Goal: Task Accomplishment & Management: Complete application form

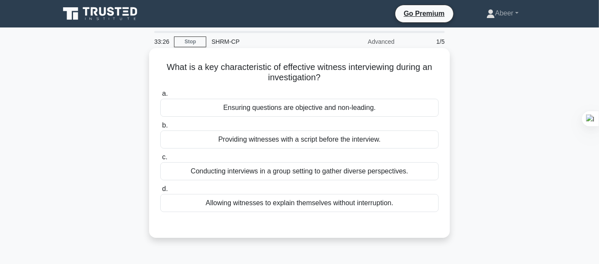
click at [315, 138] on div "Providing witnesses with a script before the interview." at bounding box center [299, 140] width 278 height 18
click at [160, 129] on input "b. Providing witnesses with a script before the interview." at bounding box center [160, 126] width 0 height 6
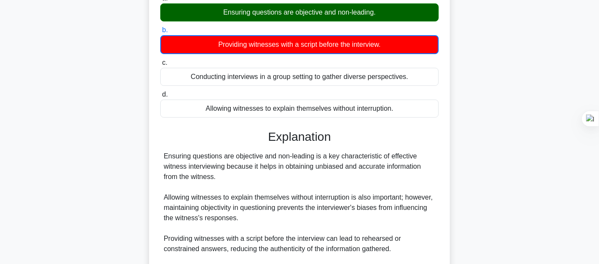
scroll to position [200, 0]
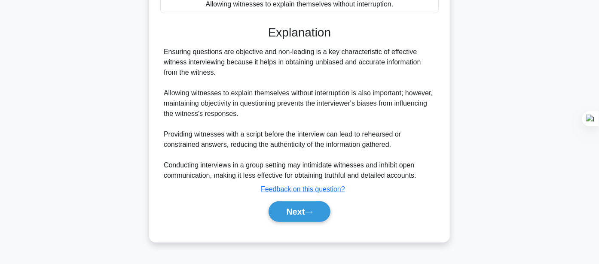
drag, startPoint x: 297, startPoint y: 210, endPoint x: 207, endPoint y: 152, distance: 107.3
click at [298, 209] on button "Next" at bounding box center [299, 212] width 61 height 21
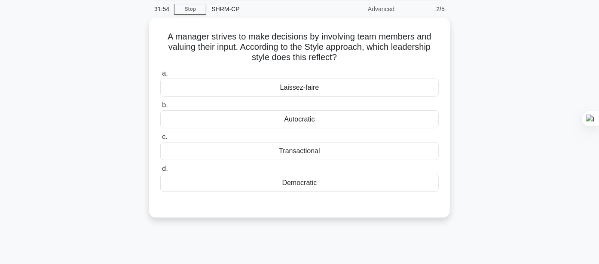
scroll to position [47, 0]
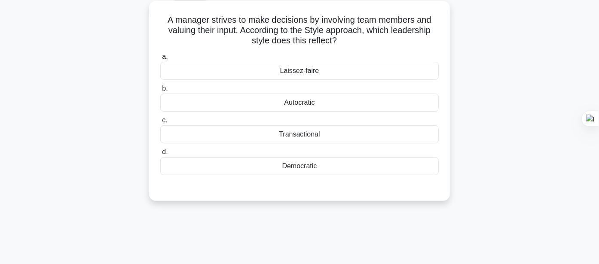
click at [312, 69] on div "Laissez-faire" at bounding box center [299, 71] width 278 height 18
click at [160, 60] on input "a. Laissez-faire" at bounding box center [160, 57] width 0 height 6
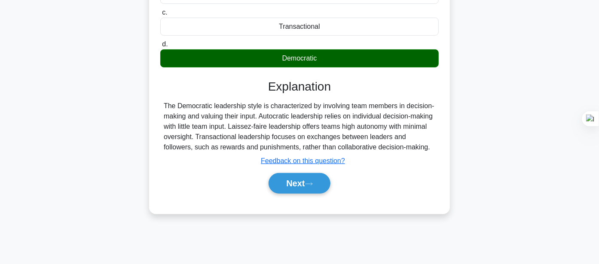
scroll to position [143, 0]
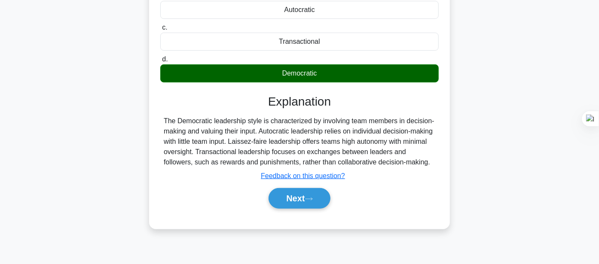
drag, startPoint x: 294, startPoint y: 192, endPoint x: 21, endPoint y: 118, distance: 282.4
click at [294, 192] on button "Next" at bounding box center [299, 198] width 61 height 21
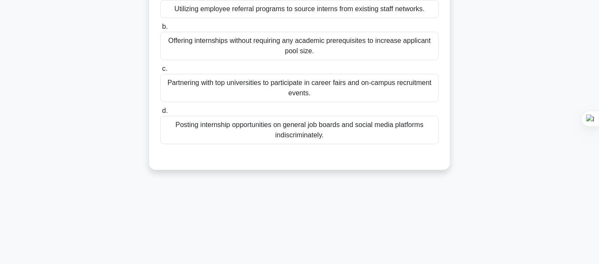
scroll to position [47, 0]
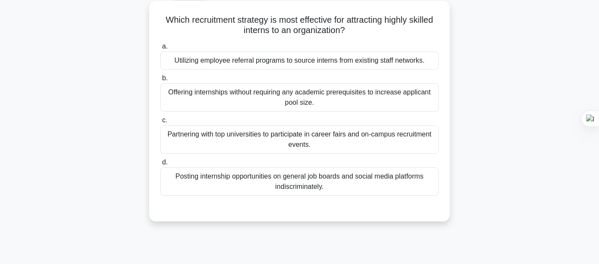
click at [296, 101] on div "Offering internships without requiring any academic prerequisites to increase a…" at bounding box center [299, 97] width 278 height 28
click at [160, 81] on input "b. Offering internships without requiring any academic prerequisites to increas…" at bounding box center [160, 79] width 0 height 6
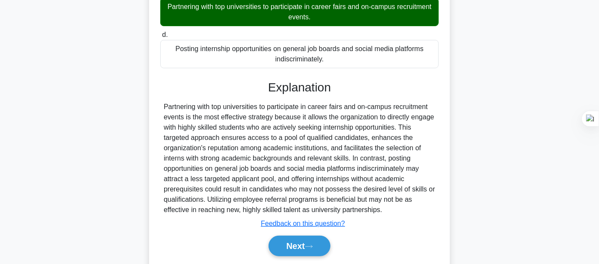
scroll to position [203, 0]
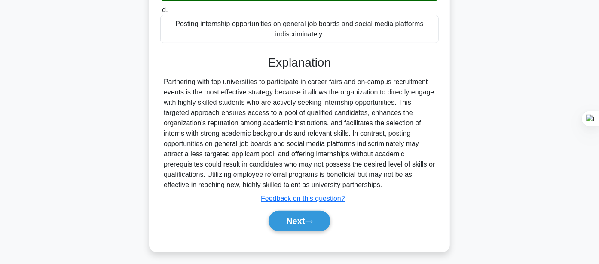
drag, startPoint x: 293, startPoint y: 217, endPoint x: 109, endPoint y: 154, distance: 193.8
click at [293, 217] on button "Next" at bounding box center [299, 221] width 61 height 21
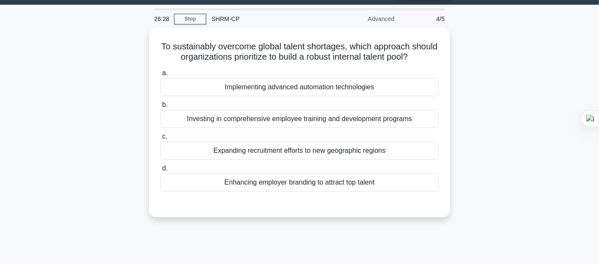
scroll to position [9, 0]
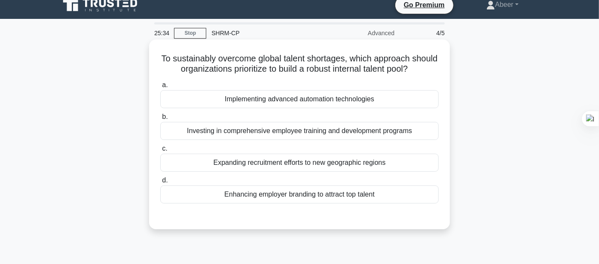
click at [342, 194] on div "Enhancing employer branding to attract top talent" at bounding box center [299, 195] width 278 height 18
click at [160, 184] on input "d. Enhancing employer branding to attract top talent" at bounding box center [160, 181] width 0 height 6
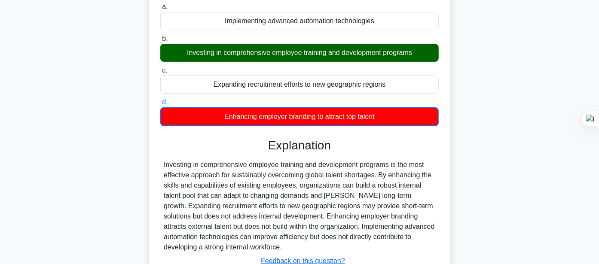
scroll to position [104, 0]
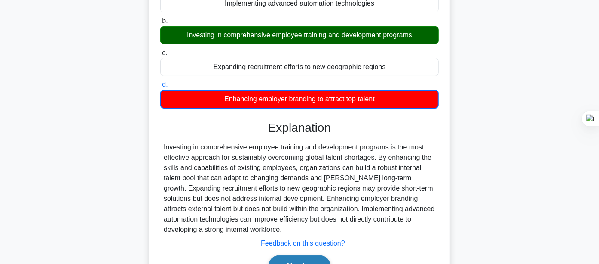
click at [308, 257] on button "Next" at bounding box center [299, 266] width 61 height 21
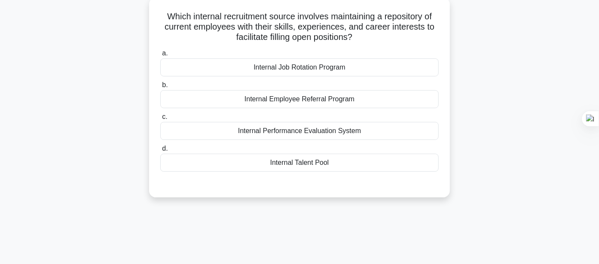
scroll to position [9, 0]
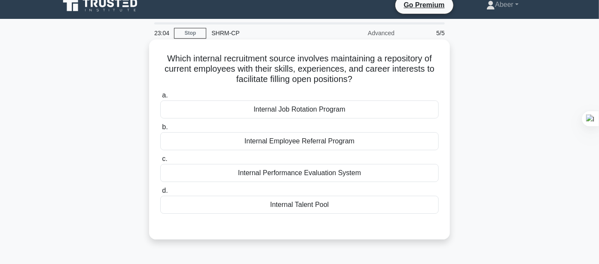
click at [308, 174] on div "Internal Performance Evaluation System" at bounding box center [299, 173] width 278 height 18
click at [160, 162] on input "c. Internal Performance Evaluation System" at bounding box center [160, 159] width 0 height 6
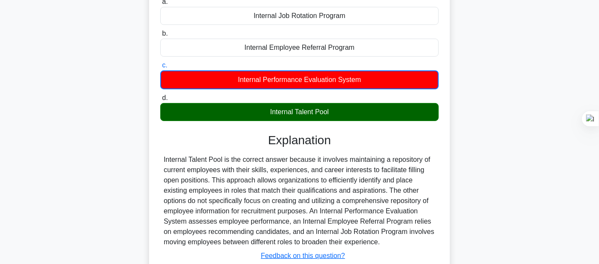
scroll to position [152, 0]
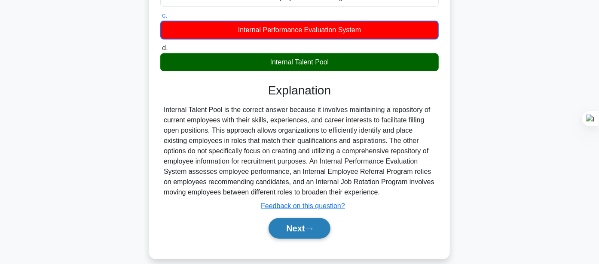
click at [285, 224] on button "Next" at bounding box center [299, 228] width 61 height 21
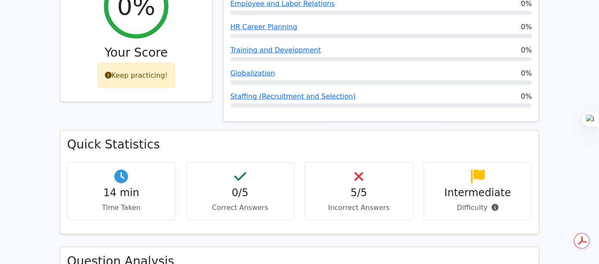
scroll to position [334, 0]
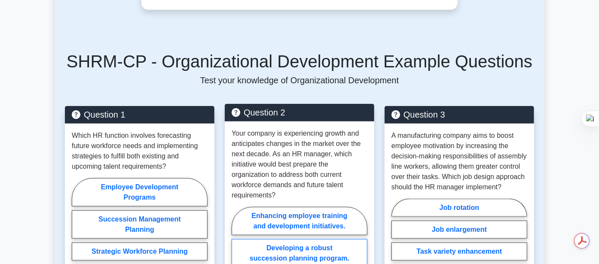
scroll to position [429, 0]
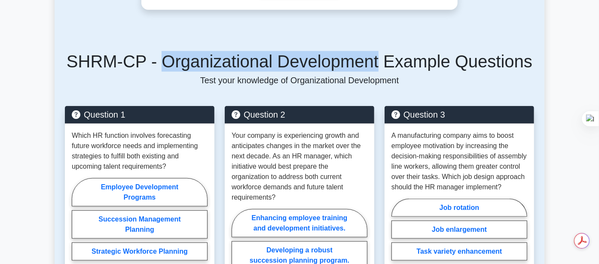
drag, startPoint x: 201, startPoint y: 20, endPoint x: 374, endPoint y: 22, distance: 173.6
click at [374, 51] on h5 "SHRM-CP - Organizational Development Example Questions" at bounding box center [299, 61] width 469 height 21
